Goal: Information Seeking & Learning: Learn about a topic

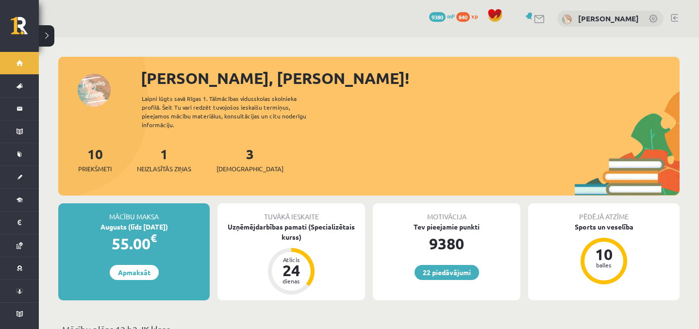
click at [154, 6] on div "22 Dāvanas 9380 mP 840 xp [PERSON_NAME]" at bounding box center [369, 18] width 660 height 37
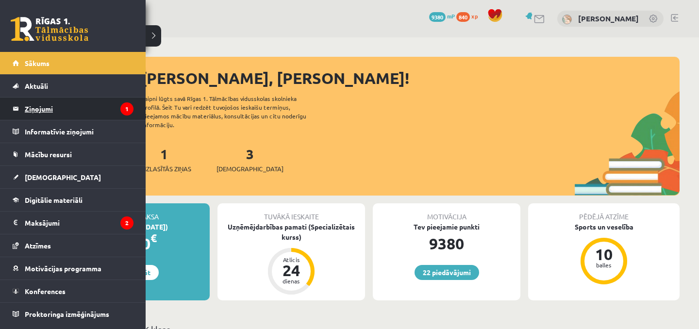
click at [52, 102] on legend "Ziņojumi 1" at bounding box center [79, 109] width 109 height 22
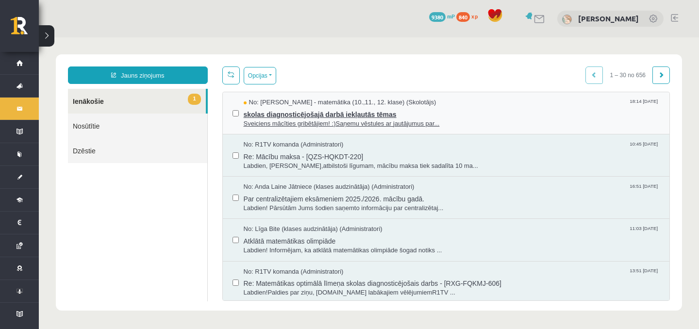
click at [366, 119] on span "Sveiciens mācīties gribētājiem! :)Saņemu vēstules ar jautājumus par..." at bounding box center [452, 123] width 416 height 9
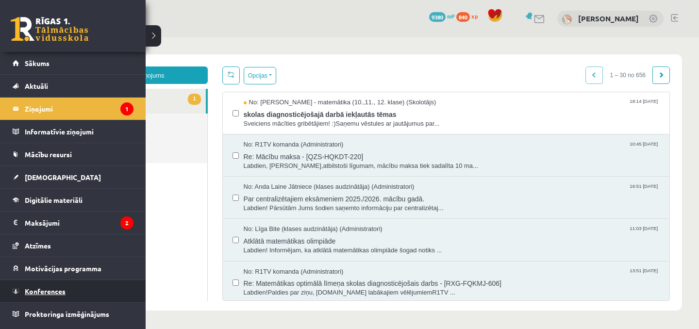
click at [35, 294] on span "Konferences" at bounding box center [45, 291] width 41 height 9
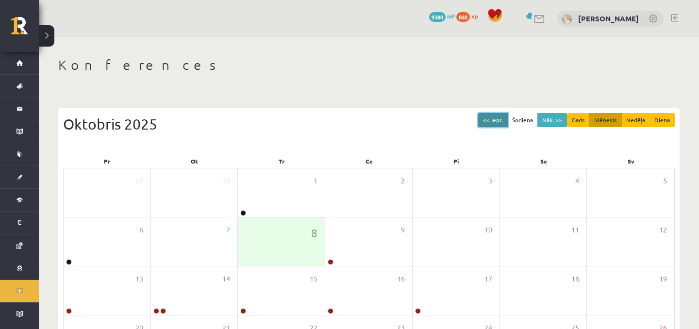
click at [494, 116] on button "<< Iepr." at bounding box center [493, 120] width 30 height 14
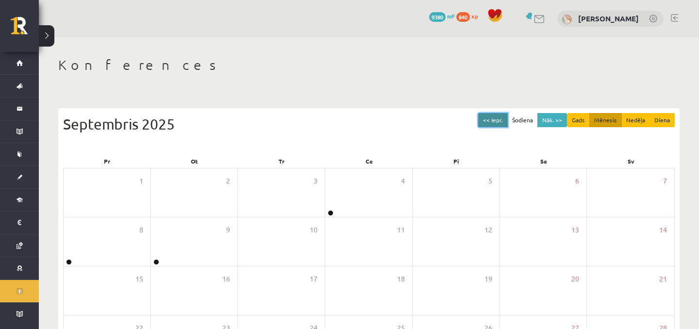
click at [494, 116] on button "<< Iepr." at bounding box center [493, 120] width 30 height 14
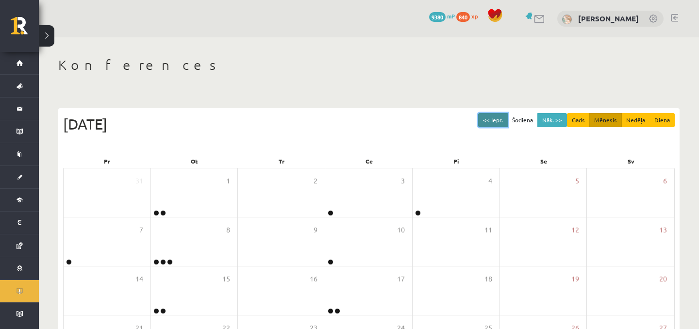
click at [494, 116] on button "<< Iepr." at bounding box center [493, 120] width 30 height 14
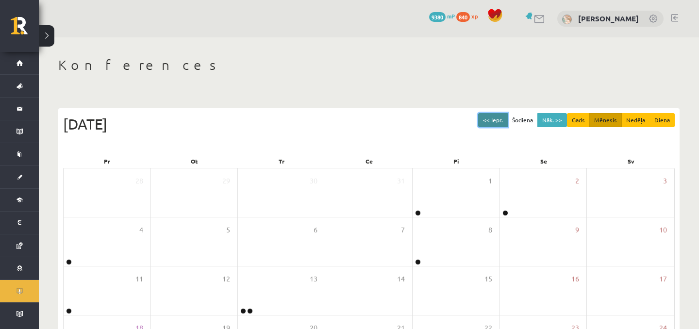
click at [494, 116] on button "<< Iepr." at bounding box center [493, 120] width 30 height 14
click at [551, 119] on button "Nāk. >>" at bounding box center [552, 120] width 30 height 14
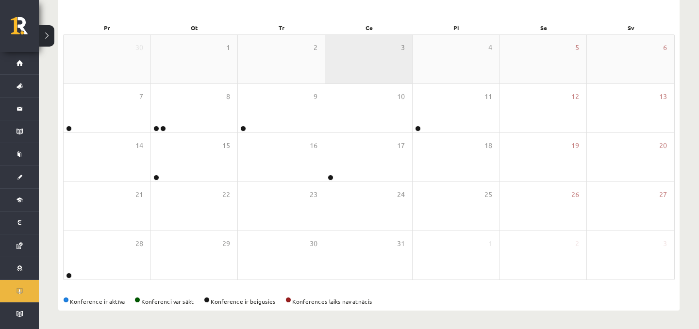
scroll to position [134, 0]
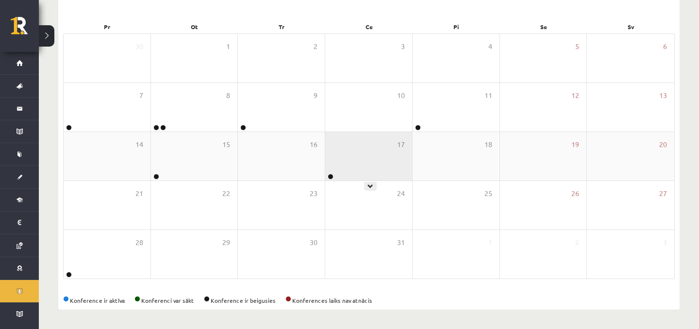
click at [369, 166] on div "17" at bounding box center [368, 156] width 87 height 49
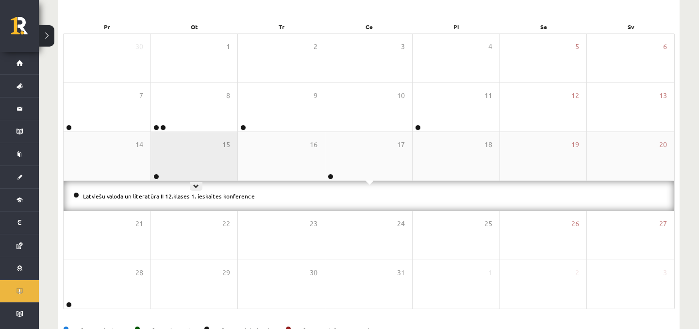
click at [208, 157] on div "15" at bounding box center [194, 156] width 87 height 49
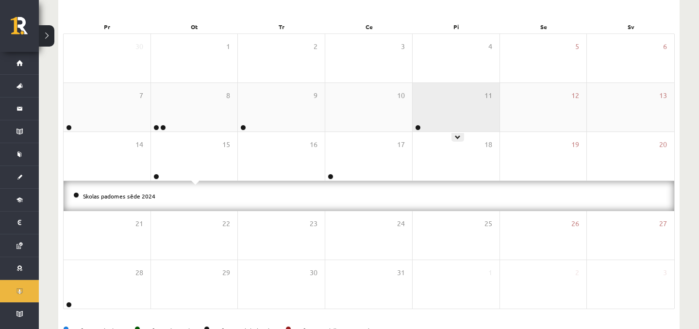
click at [465, 108] on div "11" at bounding box center [456, 107] width 87 height 49
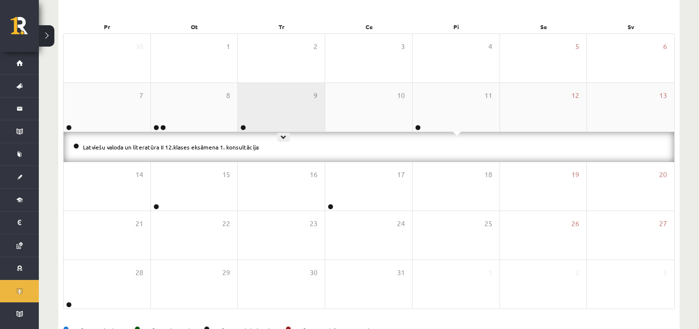
click at [259, 114] on div "9" at bounding box center [281, 107] width 87 height 49
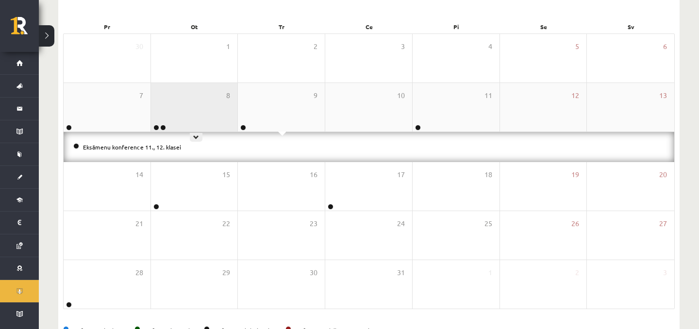
click at [190, 118] on div "8" at bounding box center [194, 107] width 87 height 49
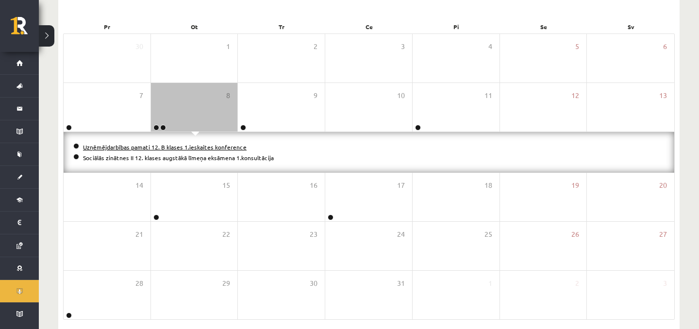
click at [116, 147] on link "Uzņēmējdarbības pamati 12. B klases 1.ieskaites konference" at bounding box center [165, 147] width 164 height 8
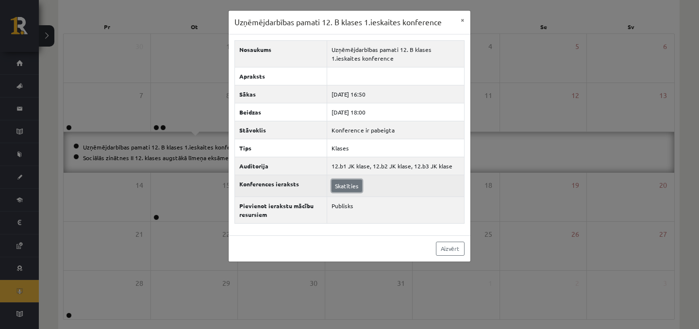
click at [336, 180] on link "Skatīties" at bounding box center [347, 186] width 31 height 13
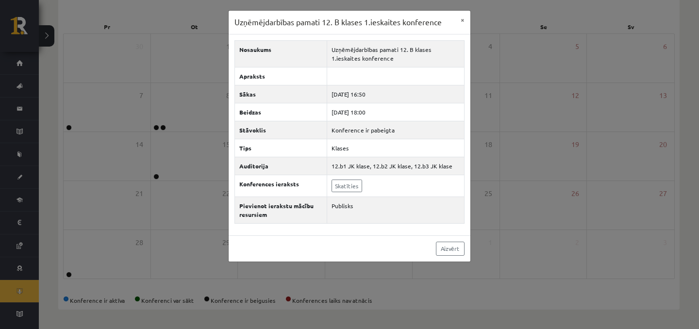
click at [52, 193] on div "Uzņēmējdarbības pamati 12. B klases 1.ieskaites konference × Nosaukums Uzņēmējd…" at bounding box center [349, 164] width 699 height 329
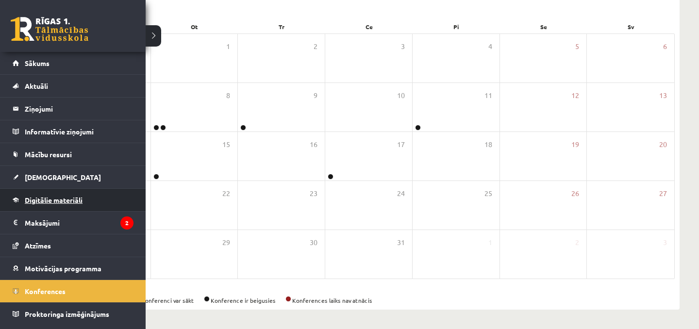
click at [50, 204] on link "Digitālie materiāli" at bounding box center [73, 200] width 121 height 22
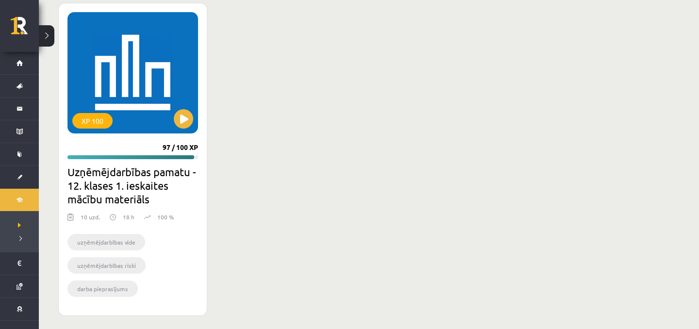
scroll to position [1830, 0]
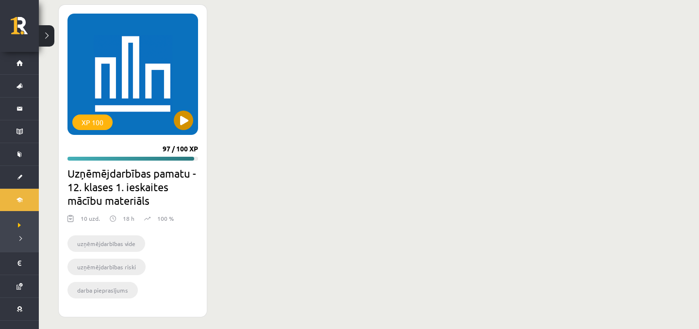
click at [147, 101] on div "XP 100" at bounding box center [132, 74] width 131 height 121
